Goal: Information Seeking & Learning: Learn about a topic

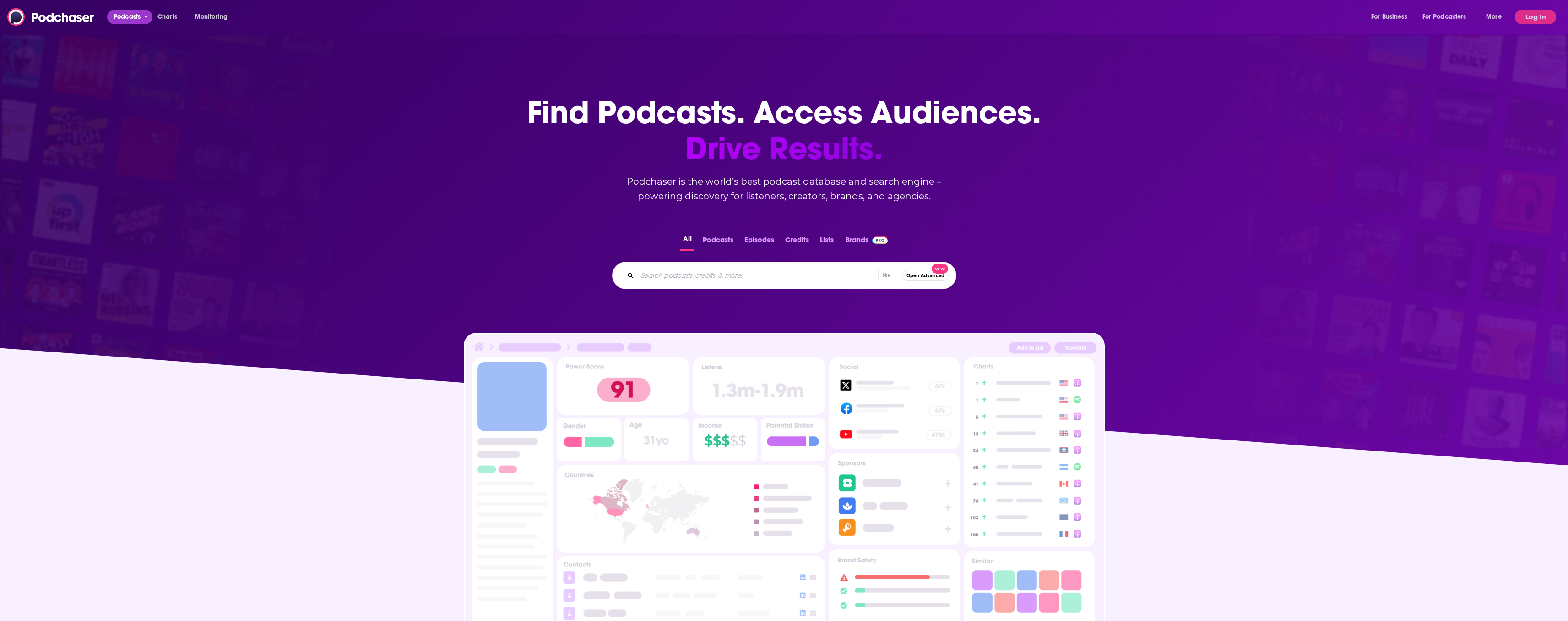
click at [128, 15] on span "Podcasts" at bounding box center [126, 17] width 27 height 13
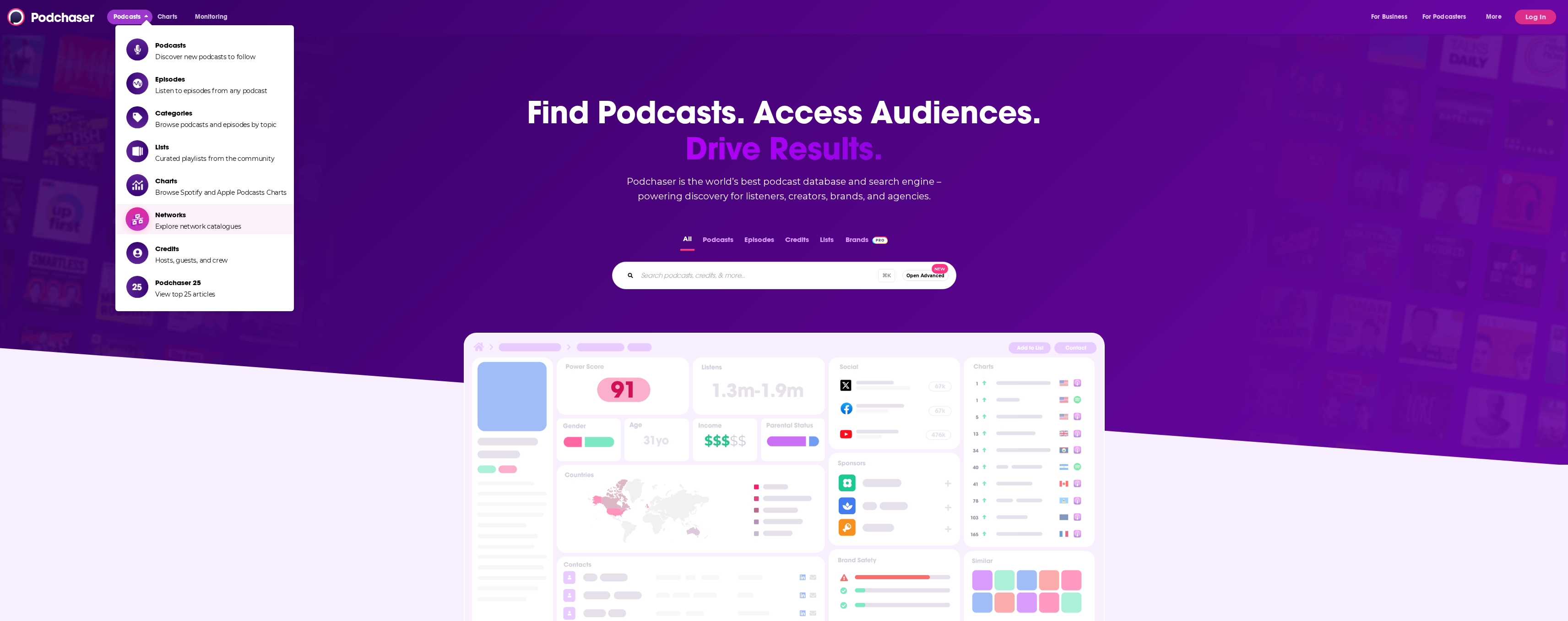
click at [174, 226] on span "Networks Explore network catalogues" at bounding box center [198, 219] width 85 height 23
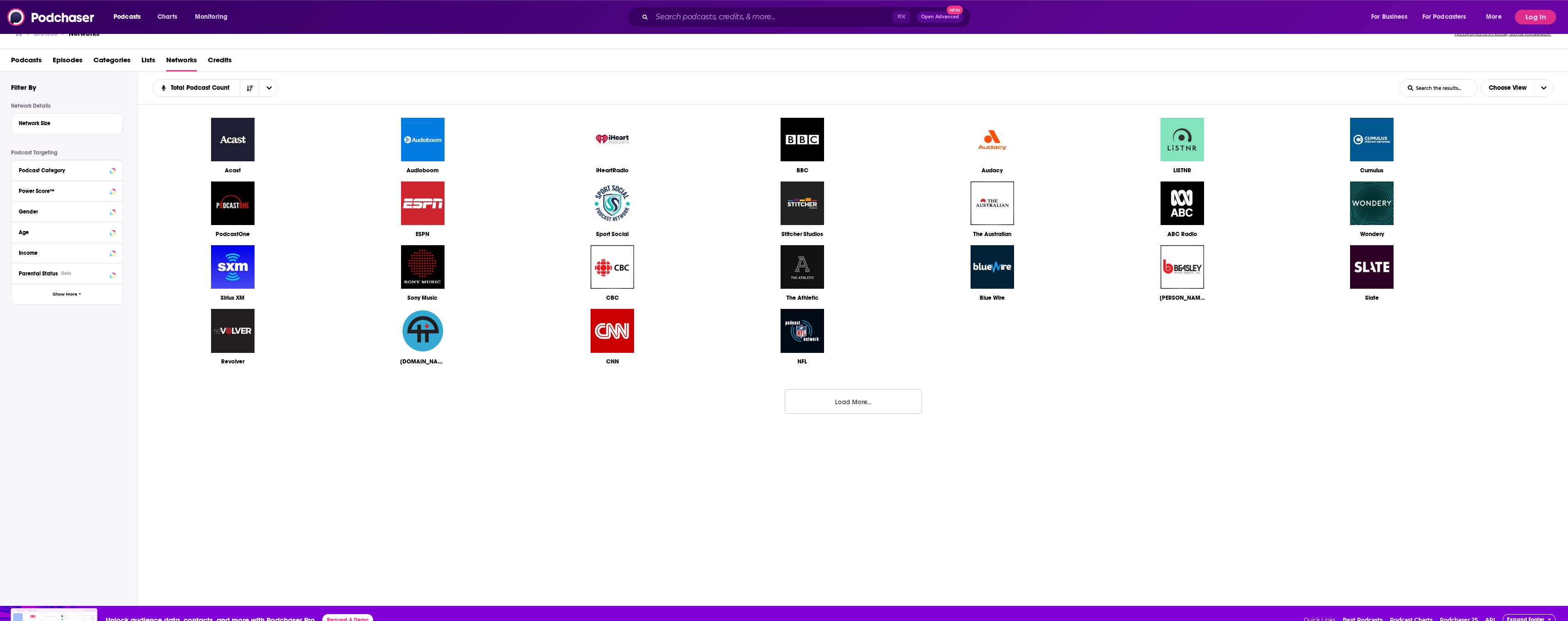
scroll to position [22, 0]
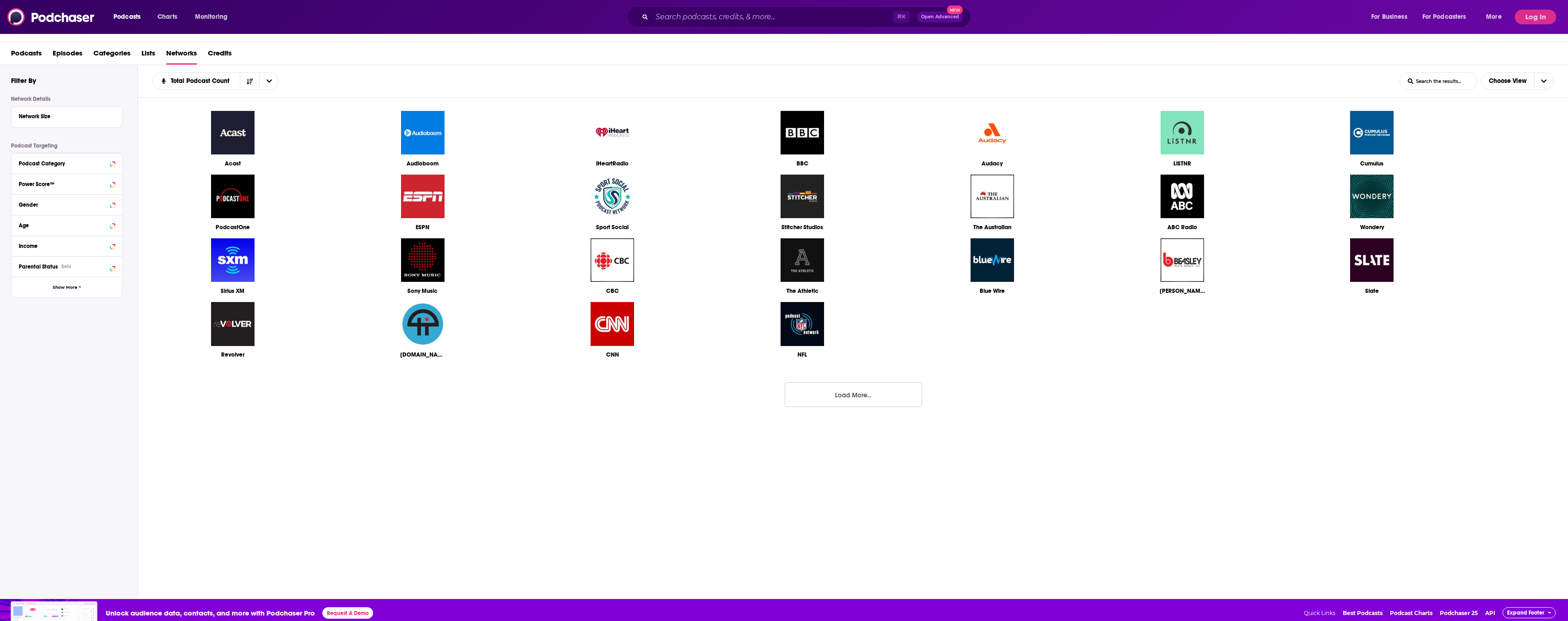
click at [872, 404] on button "Load More..." at bounding box center [853, 394] width 137 height 24
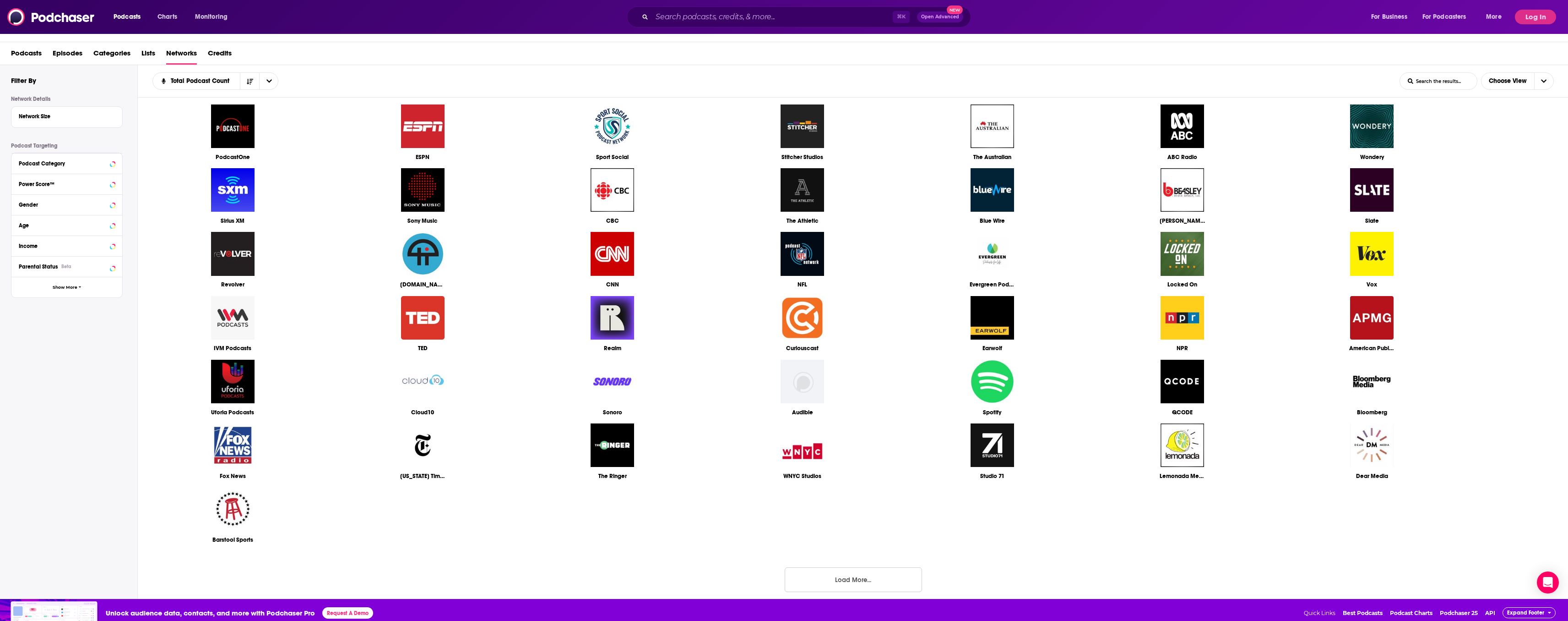
scroll to position [72, 0]
click at [832, 581] on button "Load More..." at bounding box center [853, 579] width 137 height 24
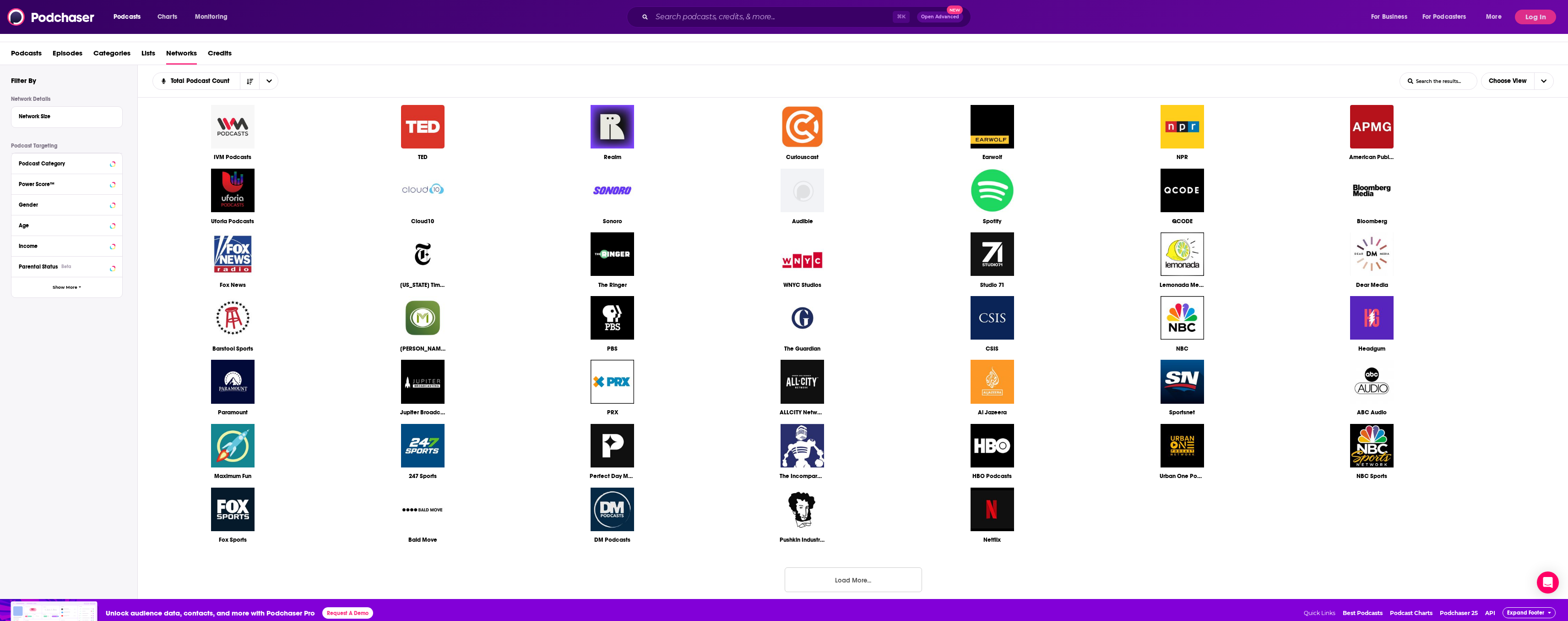
scroll to position [267, 0]
click at [829, 581] on button "Load More..." at bounding box center [853, 579] width 137 height 24
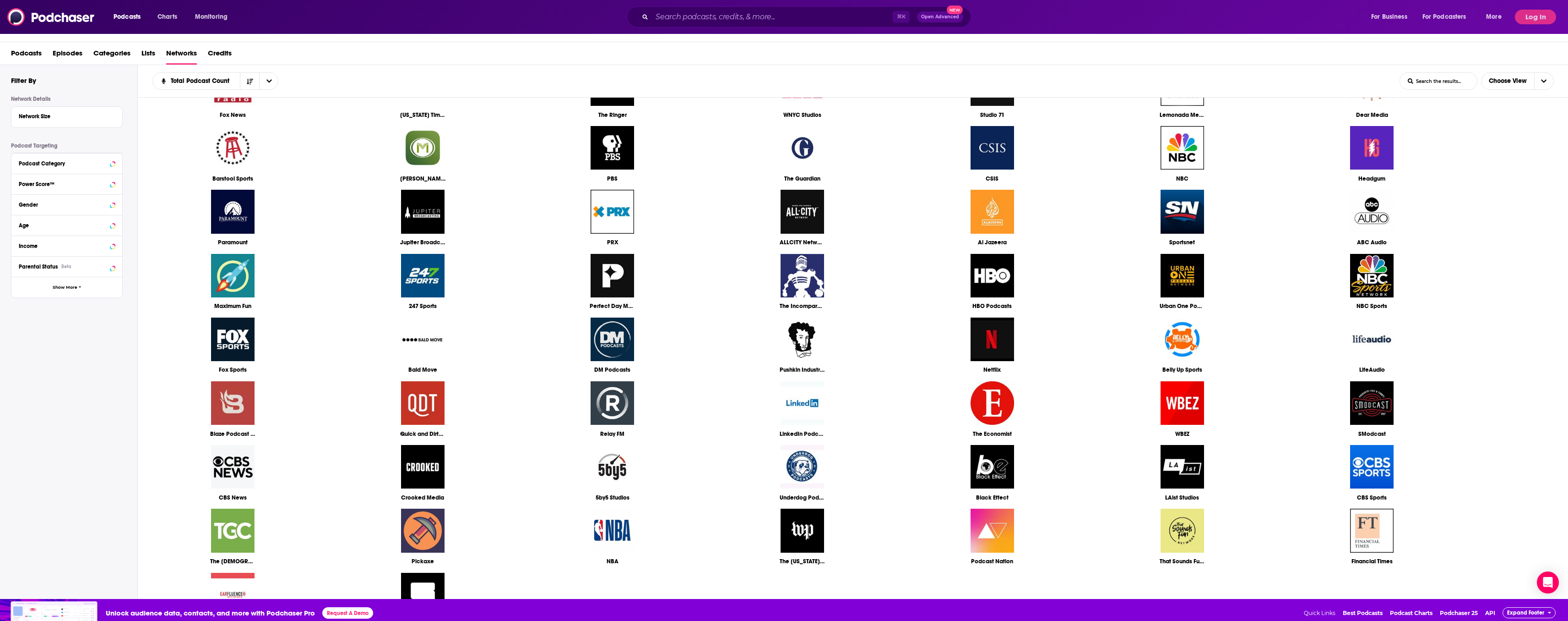
scroll to position [523, 0]
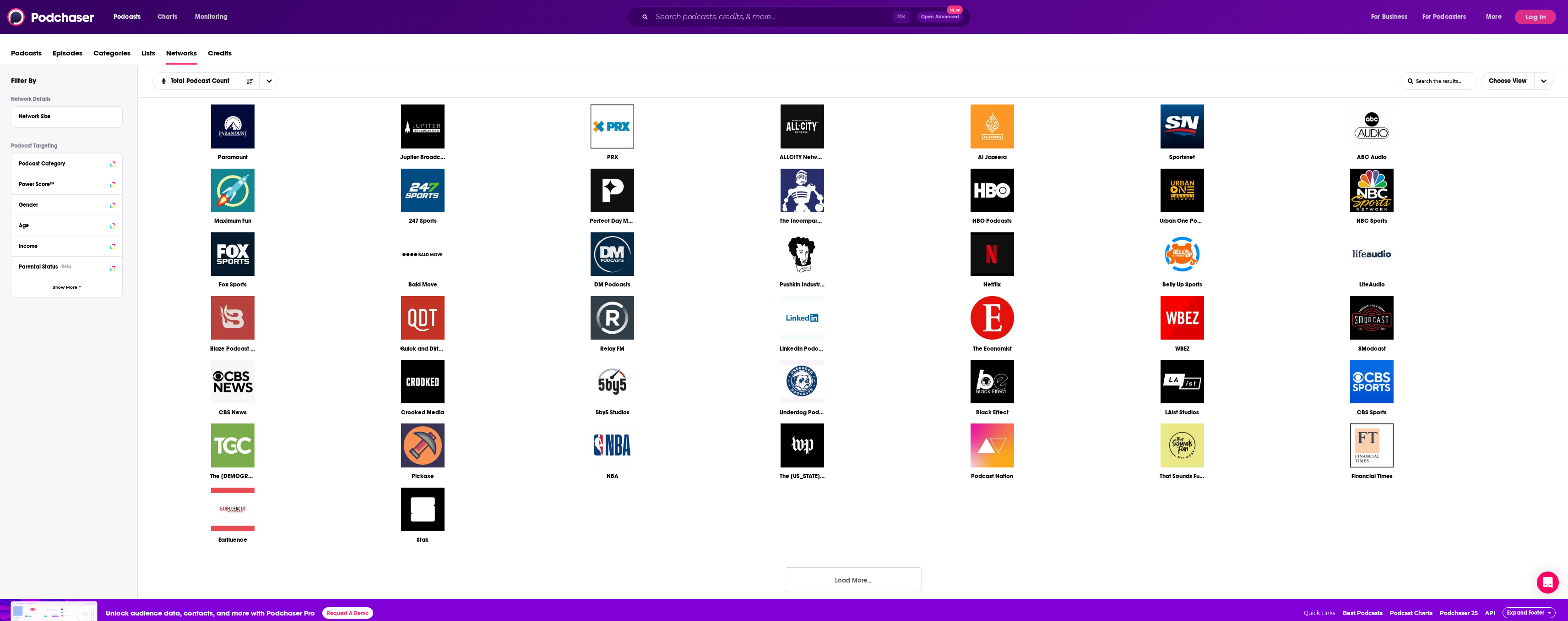
click at [828, 589] on button "Load More..." at bounding box center [853, 579] width 137 height 24
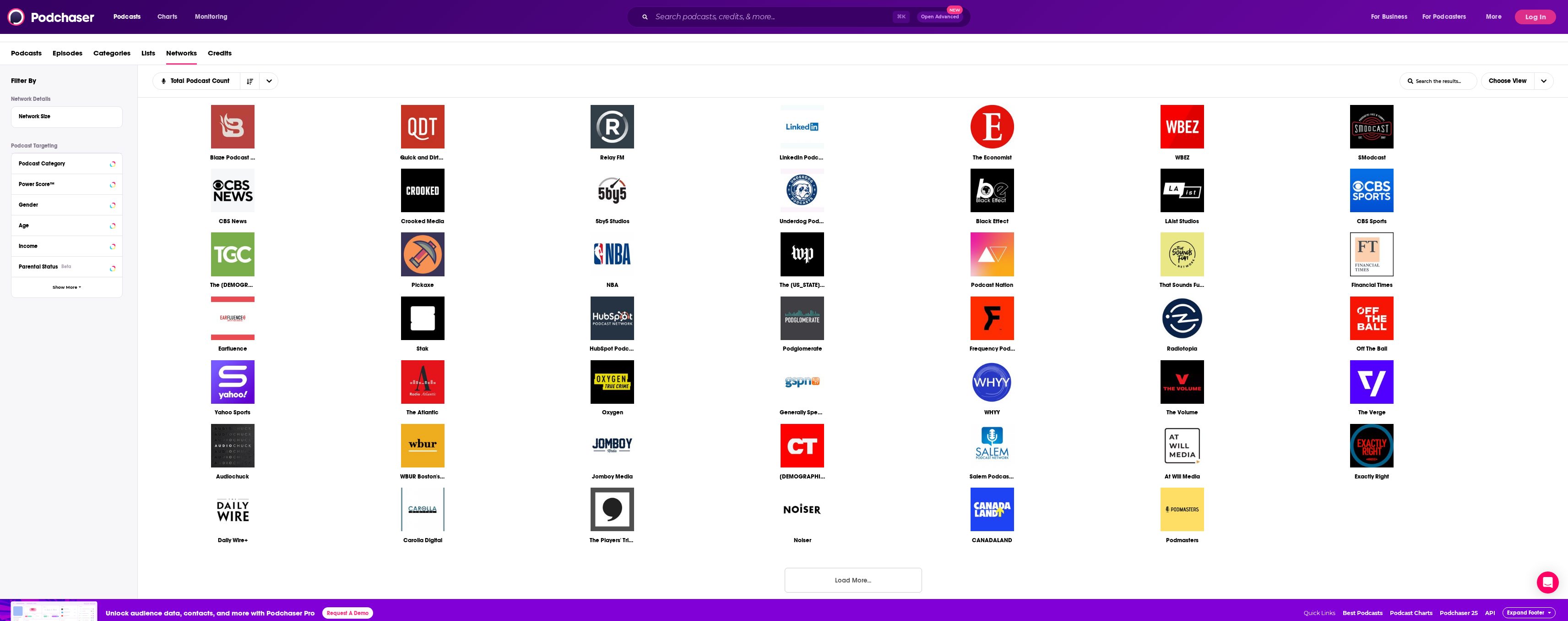
scroll to position [716, 0]
click at [835, 580] on button "Load More..." at bounding box center [853, 580] width 137 height 24
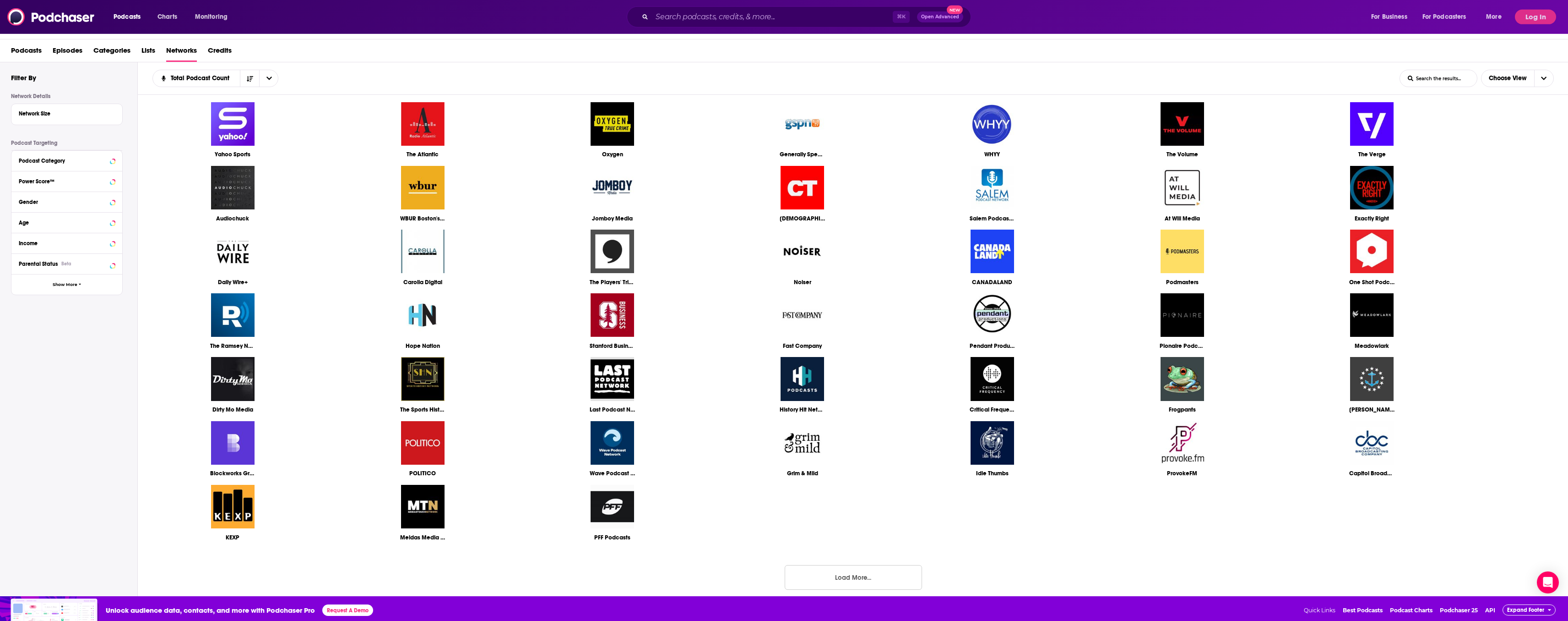
scroll to position [27, 0]
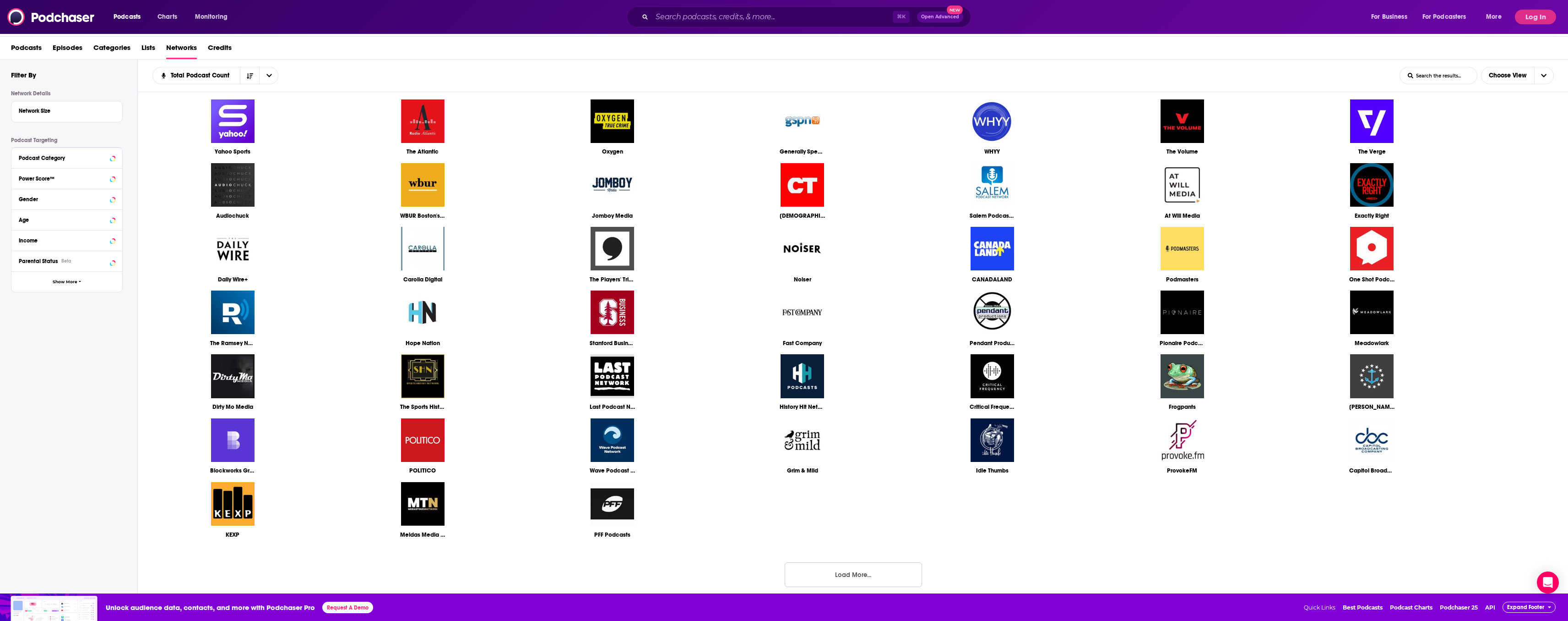
click at [844, 575] on button "Load More..." at bounding box center [853, 575] width 137 height 24
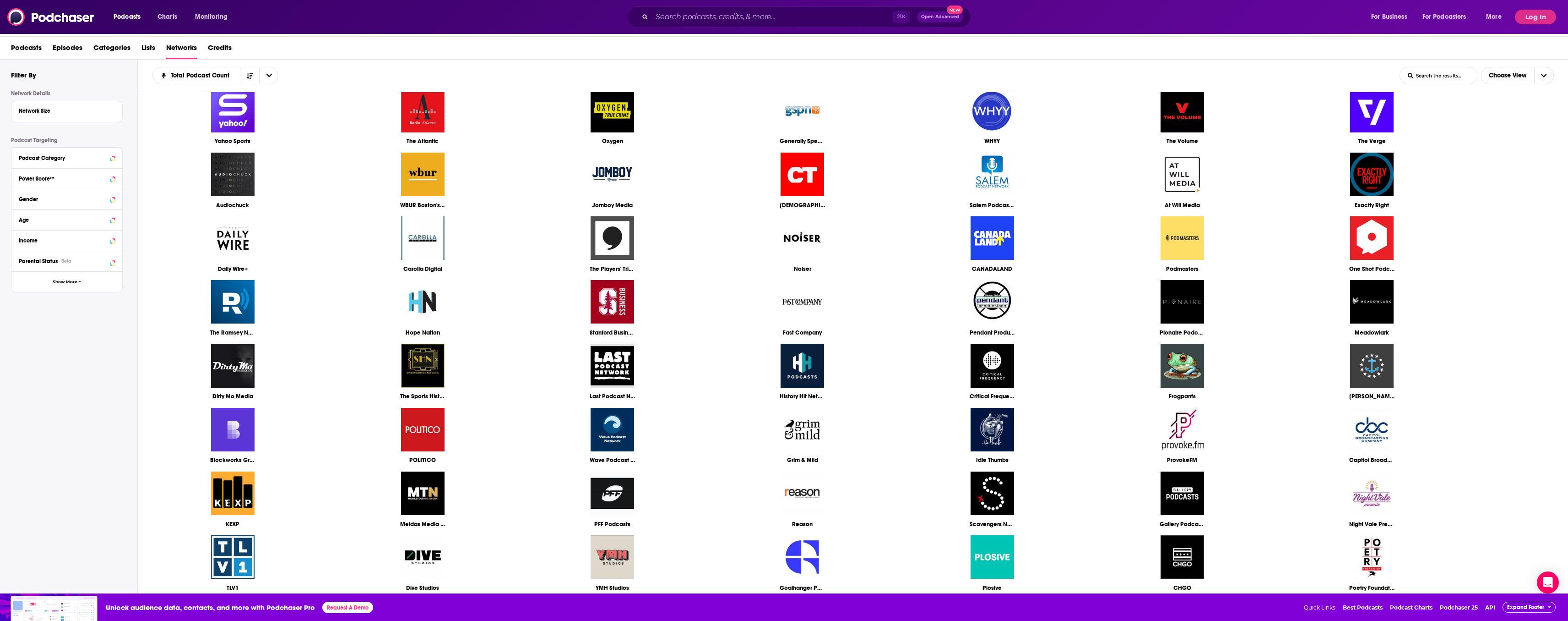
scroll to position [1166, 0]
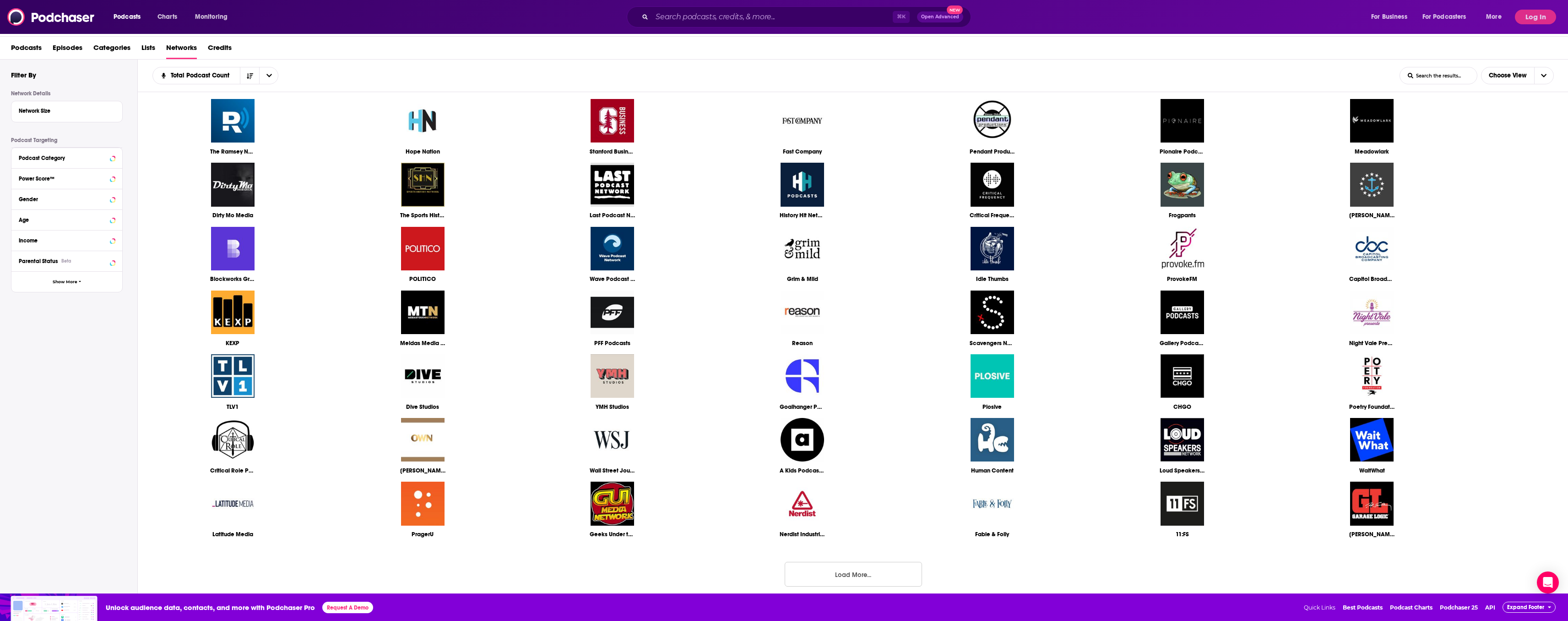
click at [867, 577] on button "Load More..." at bounding box center [853, 574] width 137 height 24
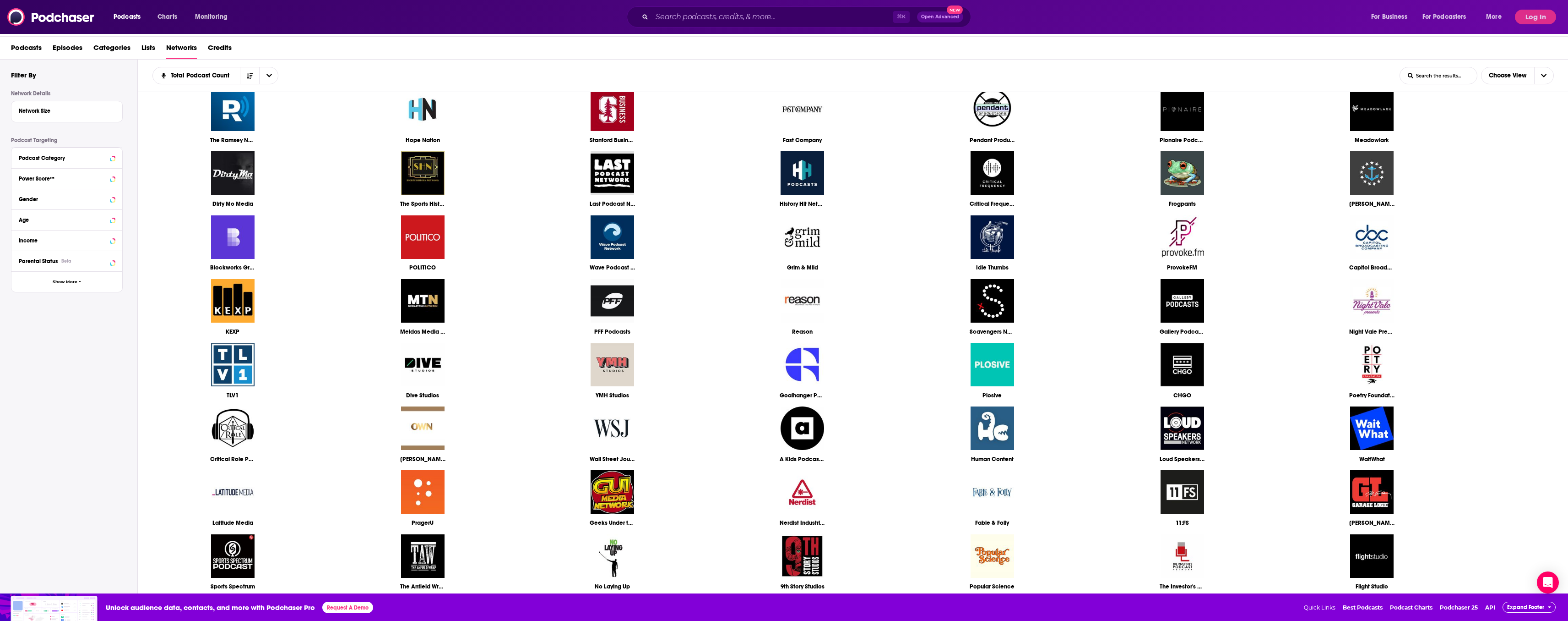
scroll to position [1294, 0]
